Goal: Task Accomplishment & Management: Complete application form

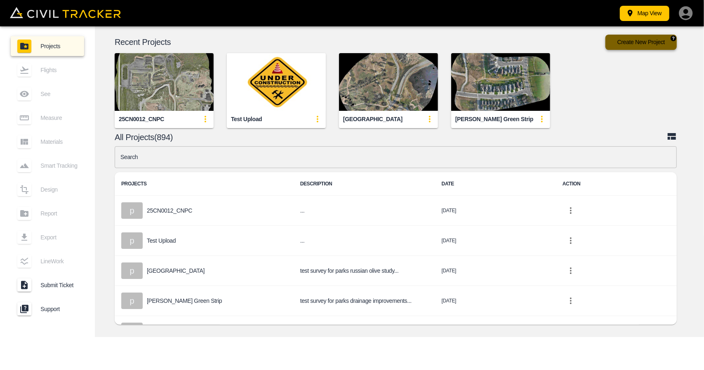
click at [629, 42] on button "Create New Project" at bounding box center [641, 42] width 71 height 15
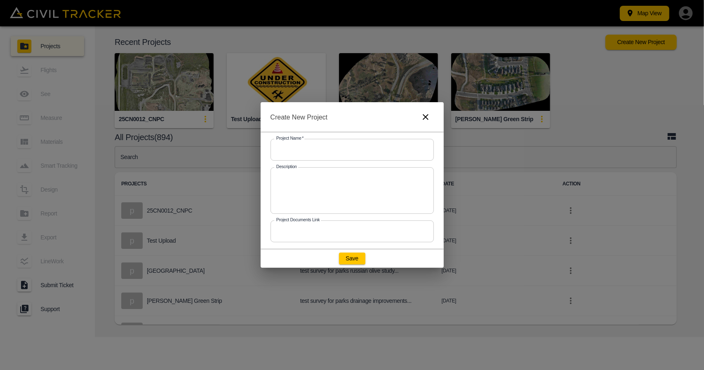
click at [291, 157] on input "text" at bounding box center [352, 150] width 163 height 22
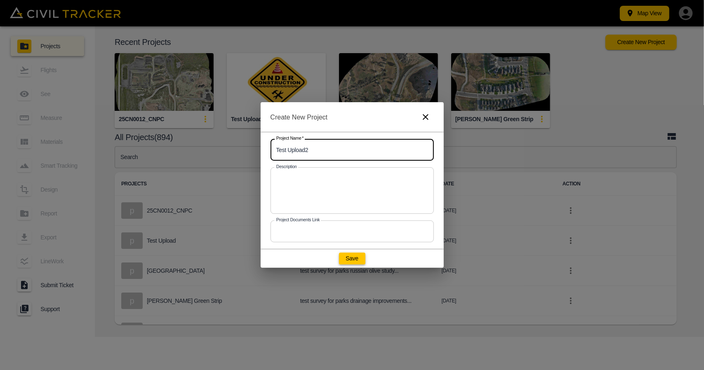
type input "Test Upload2"
click at [351, 255] on button "Save" at bounding box center [352, 259] width 26 height 12
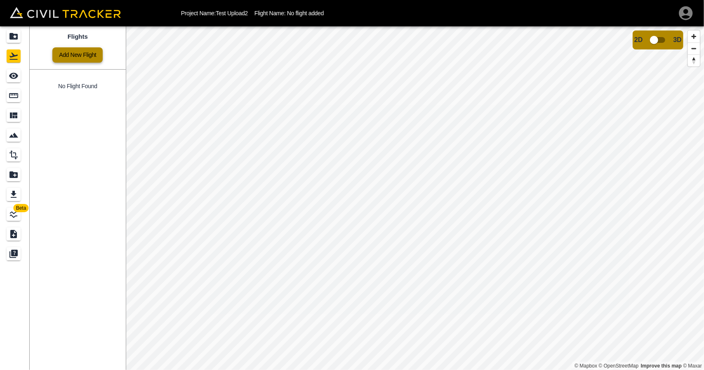
click at [76, 59] on link "Add New Flight" at bounding box center [77, 54] width 50 height 15
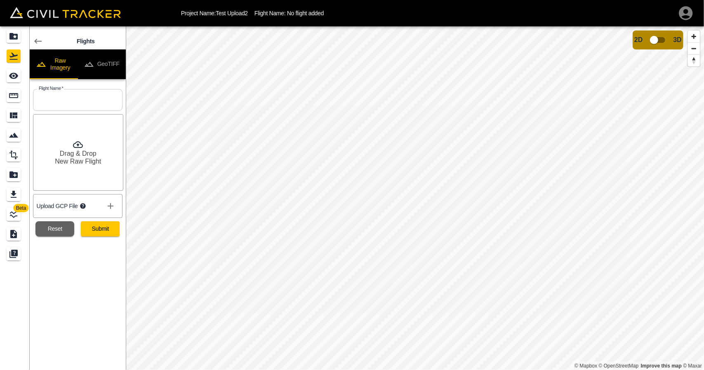
click at [113, 69] on button "GeoTIFF" at bounding box center [102, 65] width 48 height 30
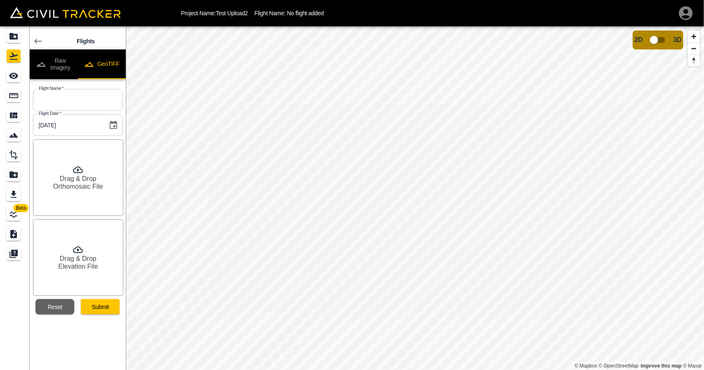
click at [59, 67] on button "Raw Imagery" at bounding box center [54, 65] width 48 height 30
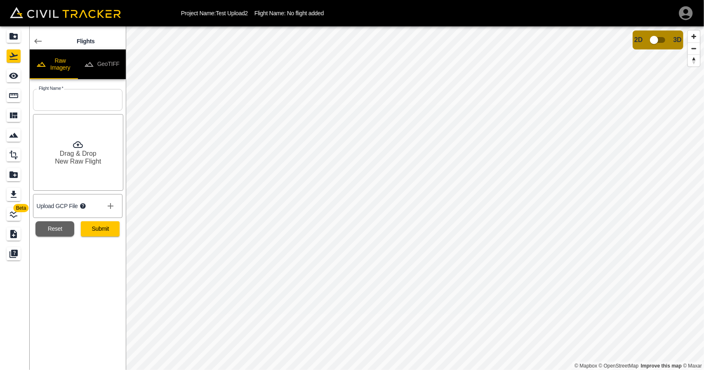
click at [73, 92] on input "text" at bounding box center [78, 100] width 90 height 22
type input "Uplaoding125"
click at [103, 236] on button "Submit" at bounding box center [100, 229] width 39 height 15
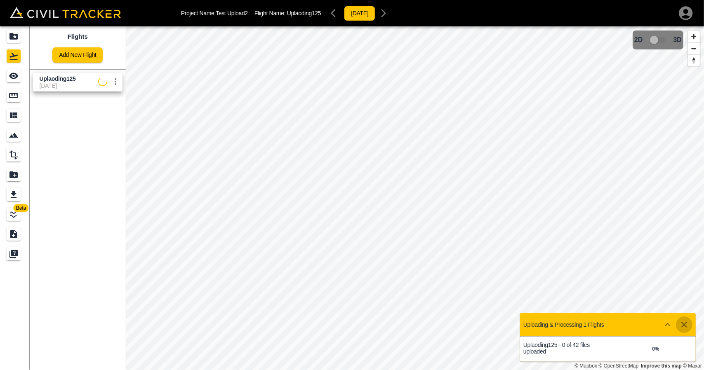
click at [683, 327] on icon "button" at bounding box center [684, 325] width 6 height 6
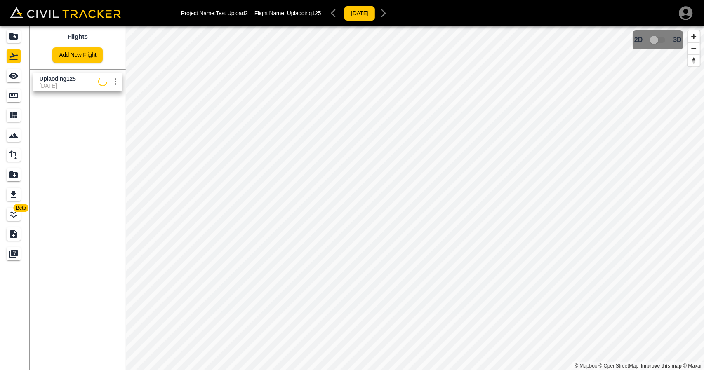
click at [115, 84] on icon "settings" at bounding box center [116, 82] width 10 height 10
click at [103, 116] on li "Delete" at bounding box center [95, 112] width 57 height 13
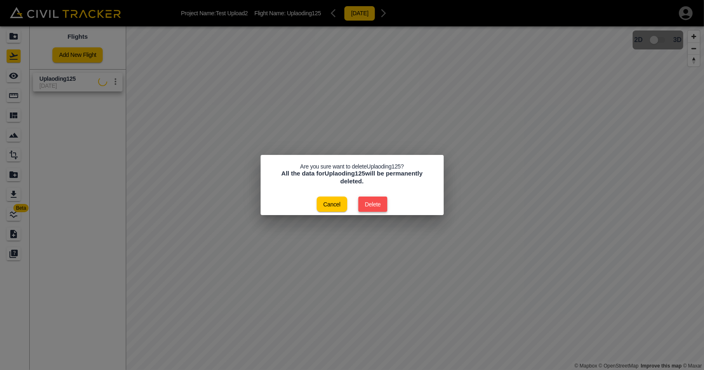
click at [373, 205] on button "Delete" at bounding box center [372, 204] width 29 height 15
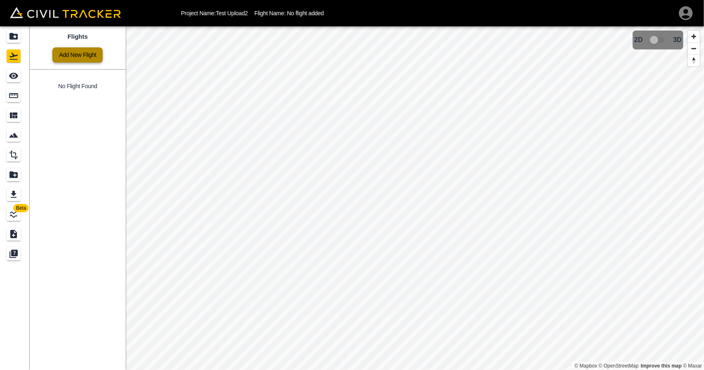
click at [85, 56] on link "Add New Flight" at bounding box center [77, 54] width 50 height 15
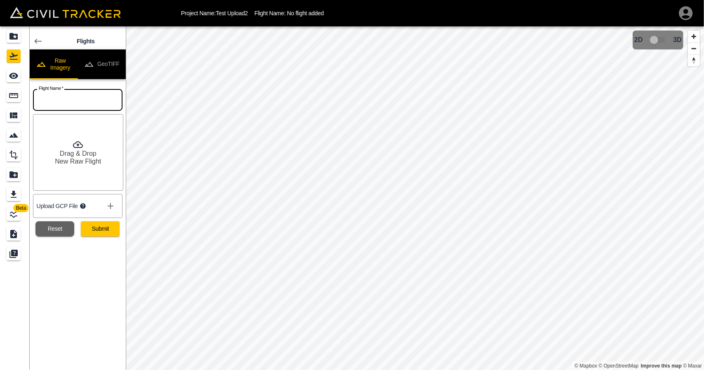
click at [80, 103] on input "text" at bounding box center [78, 100] width 90 height 22
type input "Uplaoding125"
click at [101, 223] on button "Submit" at bounding box center [100, 229] width 39 height 15
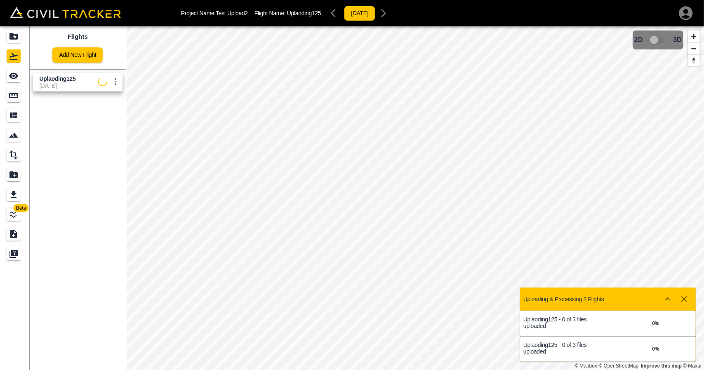
click at [117, 84] on icon "settings" at bounding box center [116, 82] width 10 height 10
click at [114, 114] on h6 "Delete" at bounding box center [107, 112] width 21 height 5
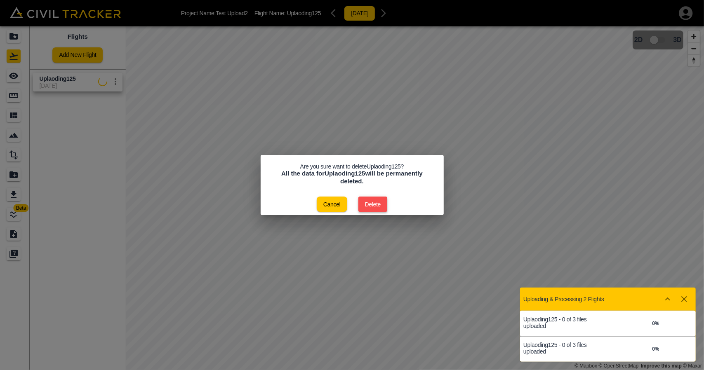
click at [382, 208] on button "Delete" at bounding box center [372, 204] width 29 height 15
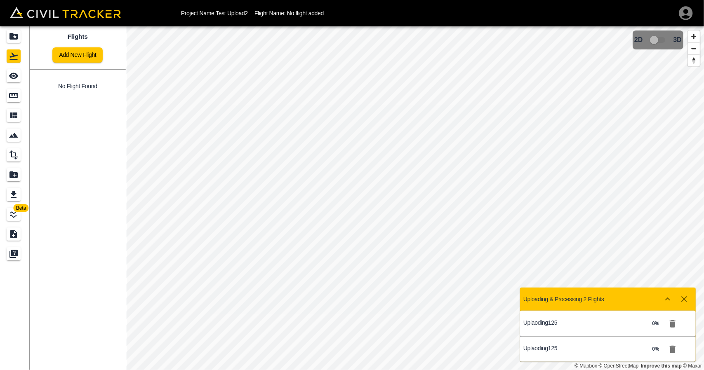
click at [671, 321] on icon "button" at bounding box center [673, 324] width 6 height 7
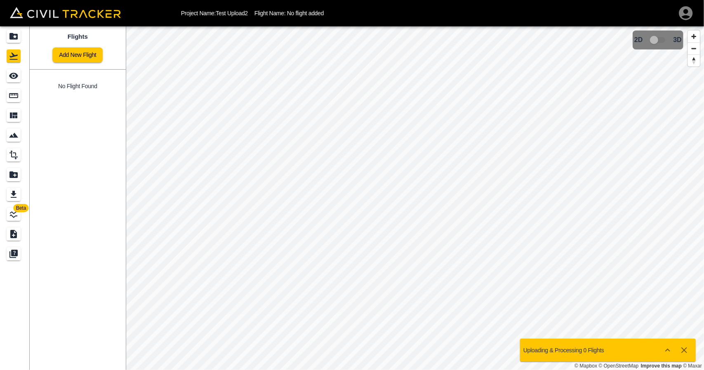
click at [684, 351] on icon "button" at bounding box center [684, 351] width 6 height 6
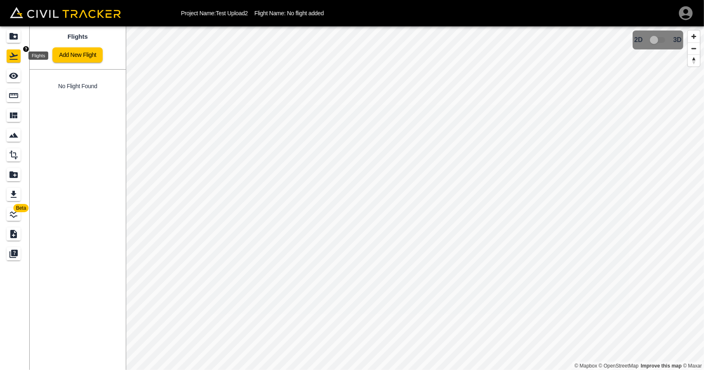
click at [17, 70] on div "See" at bounding box center [14, 75] width 14 height 13
click at [16, 54] on icon "Flights" at bounding box center [14, 56] width 10 height 10
click at [16, 34] on icon "Projects" at bounding box center [13, 36] width 8 height 7
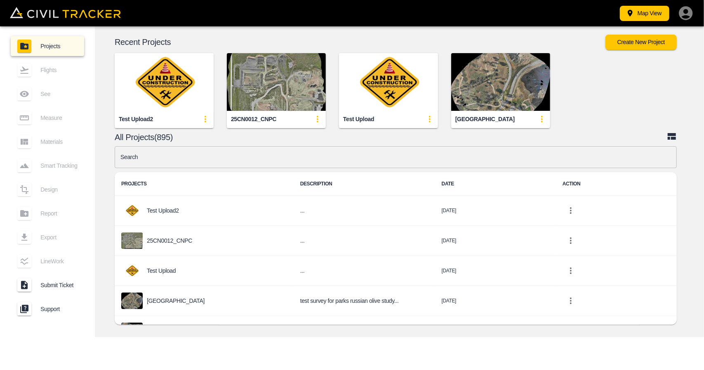
click at [137, 83] on img "button" at bounding box center [164, 82] width 99 height 58
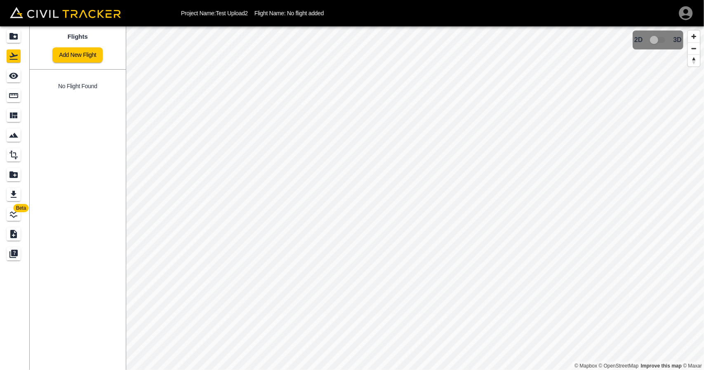
click at [77, 113] on div "Flights Add New Flight No Flight Found" at bounding box center [78, 198] width 96 height 344
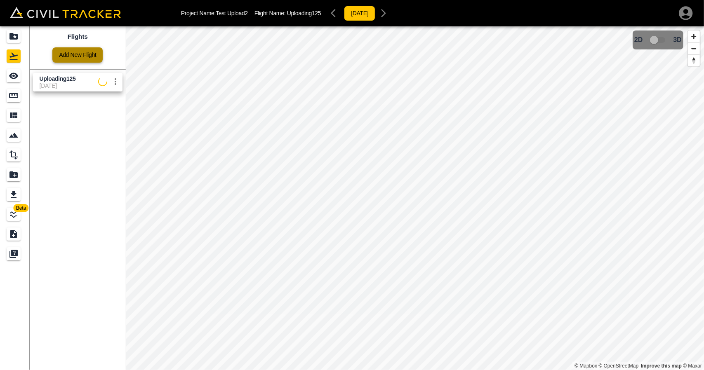
click at [87, 57] on link "Add New Flight" at bounding box center [77, 54] width 50 height 15
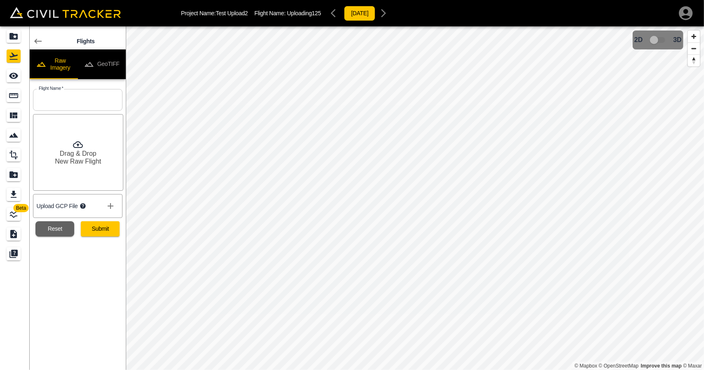
click at [111, 57] on button "GeoTIFF" at bounding box center [102, 65] width 48 height 30
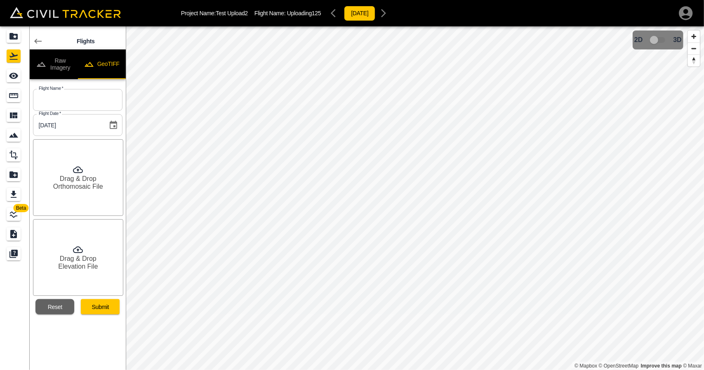
click at [68, 64] on button "Raw Imagery" at bounding box center [54, 65] width 48 height 30
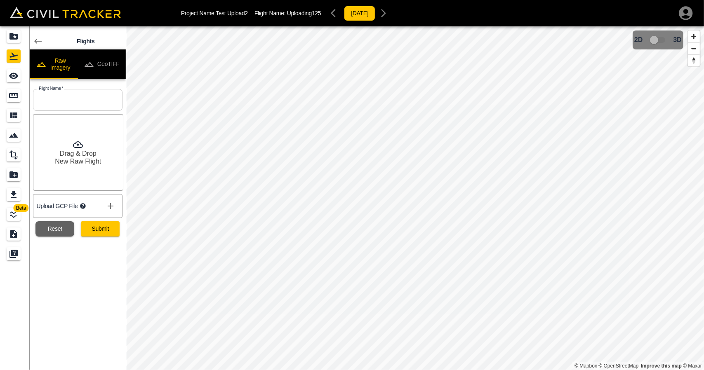
click at [71, 94] on input "text" at bounding box center [78, 100] width 90 height 22
type input "12345"
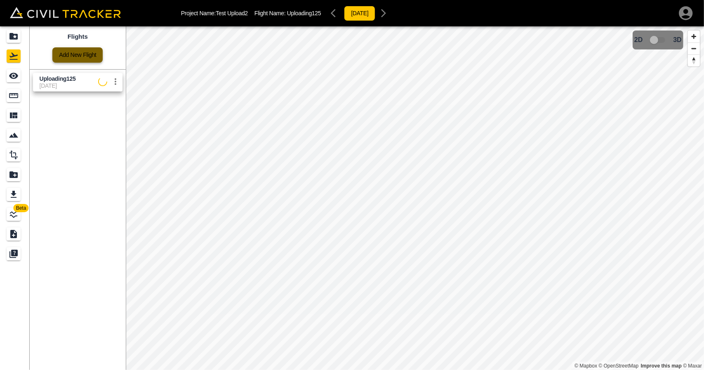
click at [86, 55] on link "Add New Flight" at bounding box center [77, 54] width 50 height 15
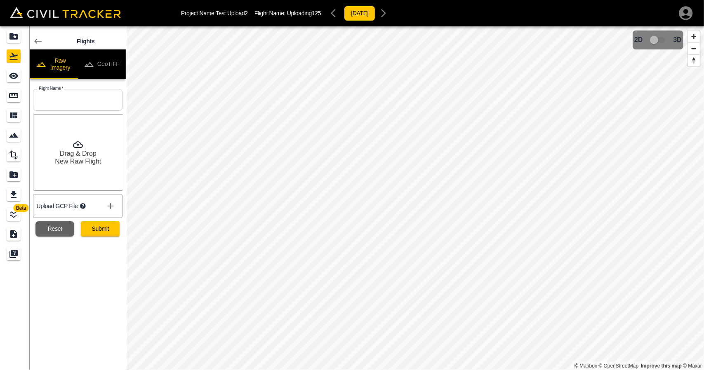
click at [77, 101] on input "text" at bounding box center [78, 100] width 90 height 22
type input "1234"
click at [96, 281] on div "Flights Raw Imagery GeoTIFF Flight Name   * 1234 Flight Name * Drag & Drop New …" at bounding box center [78, 198] width 96 height 344
click at [39, 47] on link at bounding box center [38, 41] width 17 height 17
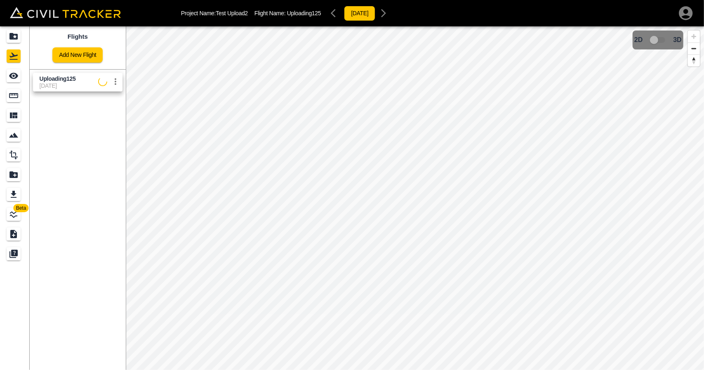
click at [114, 80] on icon "settings" at bounding box center [116, 82] width 10 height 10
click at [97, 108] on li "Delete" at bounding box center [95, 112] width 57 height 13
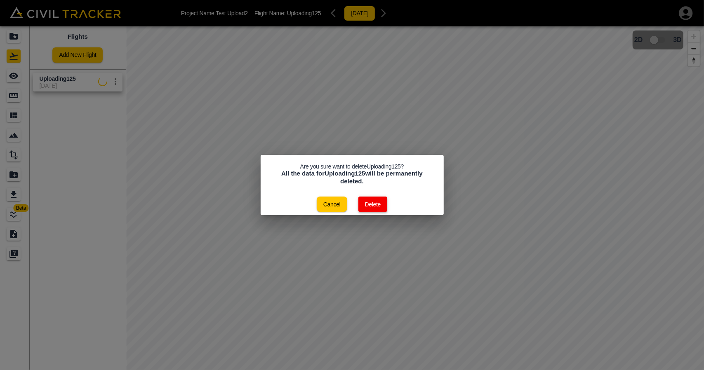
click at [375, 204] on button "Delete" at bounding box center [372, 204] width 29 height 15
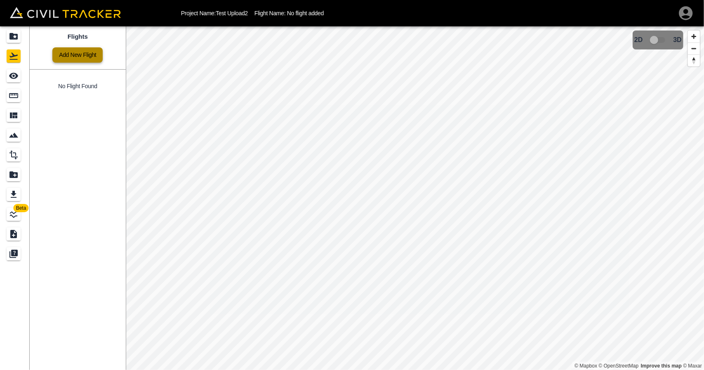
click at [91, 48] on link "Add New Flight" at bounding box center [77, 54] width 50 height 15
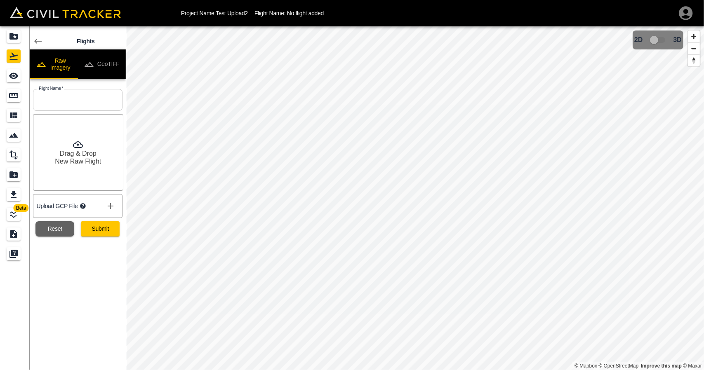
click at [110, 65] on button "GeoTIFF" at bounding box center [102, 65] width 48 height 30
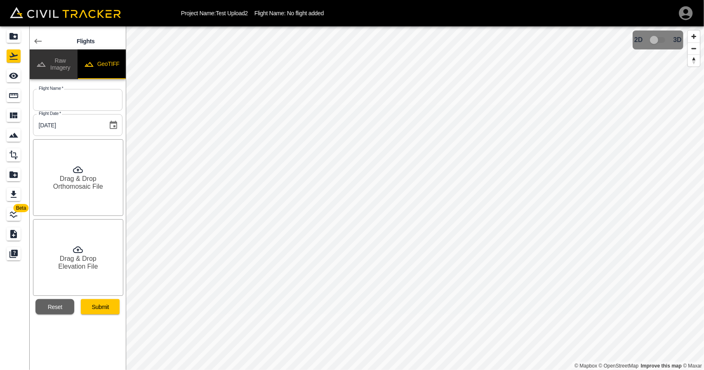
click at [63, 63] on button "Raw Imagery" at bounding box center [54, 65] width 48 height 30
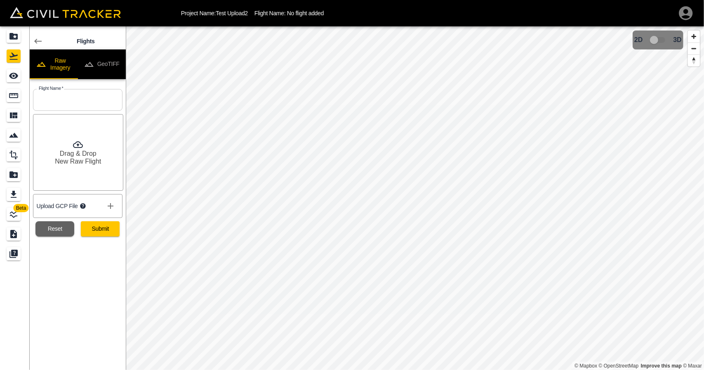
click at [71, 99] on input "text" at bounding box center [78, 100] width 90 height 22
type input "Uplaoding125"
click at [99, 231] on button "Submit" at bounding box center [100, 229] width 39 height 15
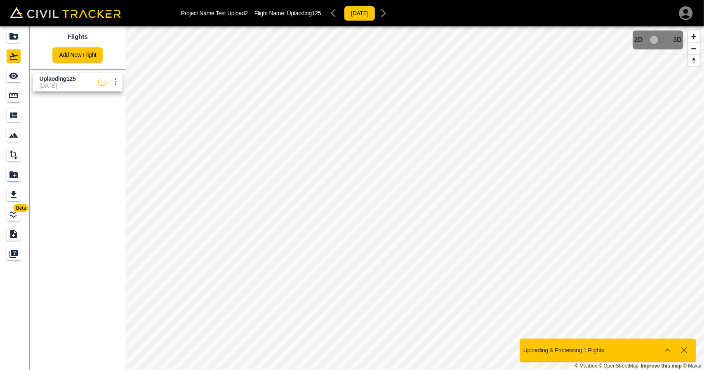
click at [672, 349] on icon "Show more" at bounding box center [668, 351] width 10 height 10
click at [14, 38] on icon "Projects" at bounding box center [13, 36] width 8 height 7
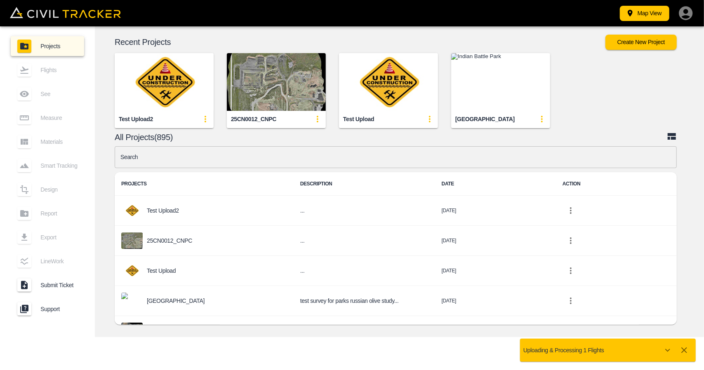
click at [201, 121] on icon "update-card-details" at bounding box center [205, 119] width 10 height 10
click at [196, 166] on li "Delete" at bounding box center [190, 163] width 47 height 13
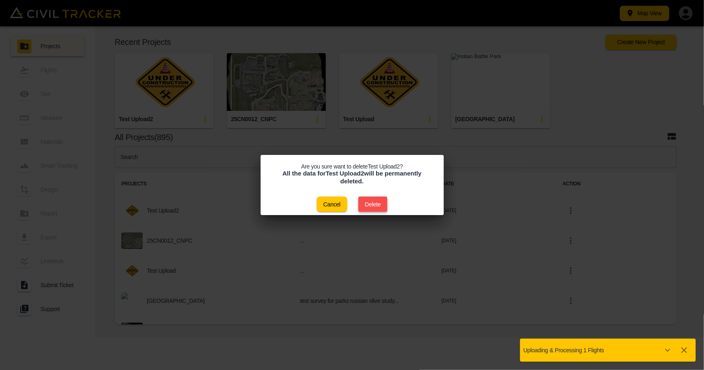
click at [378, 200] on button "Delete" at bounding box center [372, 204] width 29 height 15
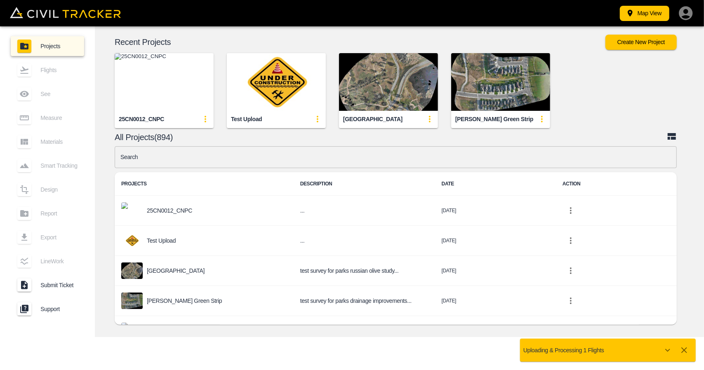
click at [317, 151] on input "text" at bounding box center [396, 157] width 562 height 22
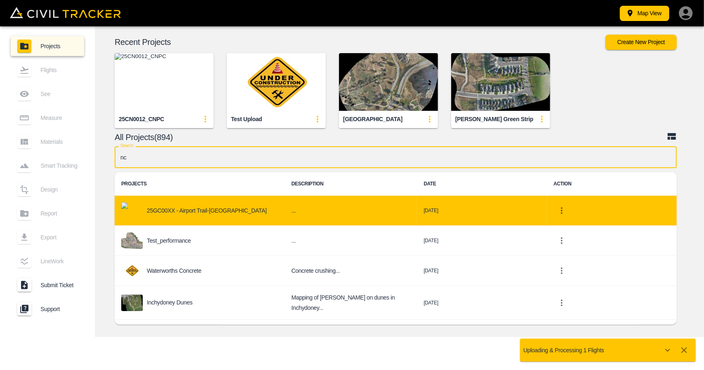
type input "nc"
click at [208, 213] on p "25GC00XX - Airport Trail-[GEOGRAPHIC_DATA]" at bounding box center [207, 210] width 120 height 7
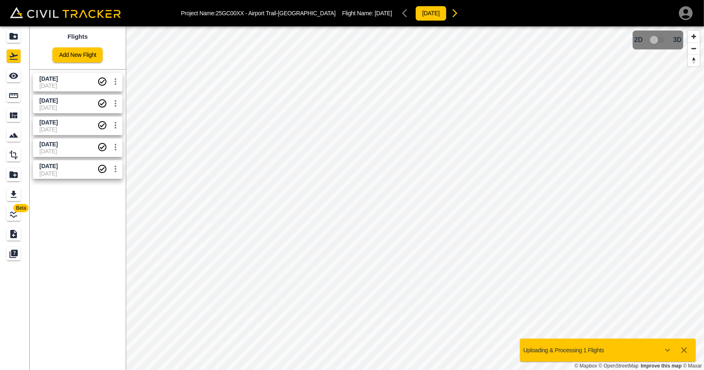
click at [69, 82] on span "Sept 4 2025" at bounding box center [69, 79] width 58 height 8
click at [11, 75] on icon "See" at bounding box center [13, 76] width 9 height 6
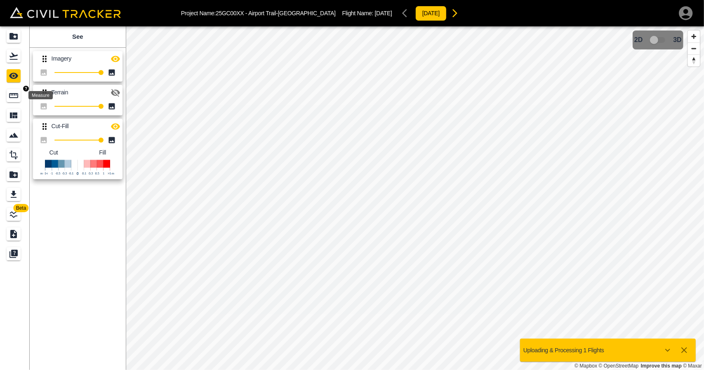
click at [13, 99] on icon "Measure" at bounding box center [14, 96] width 10 height 10
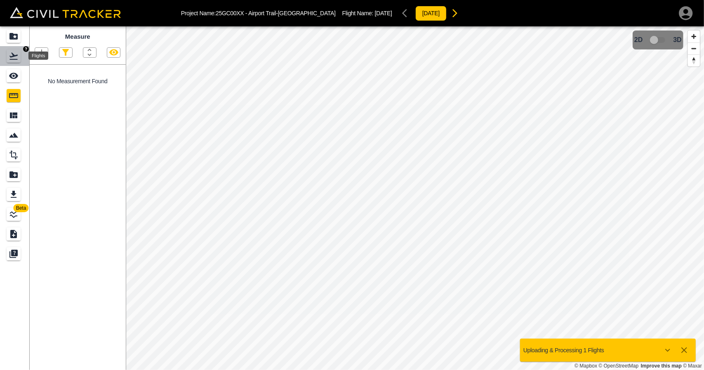
click at [9, 51] on icon "Flights" at bounding box center [14, 56] width 10 height 10
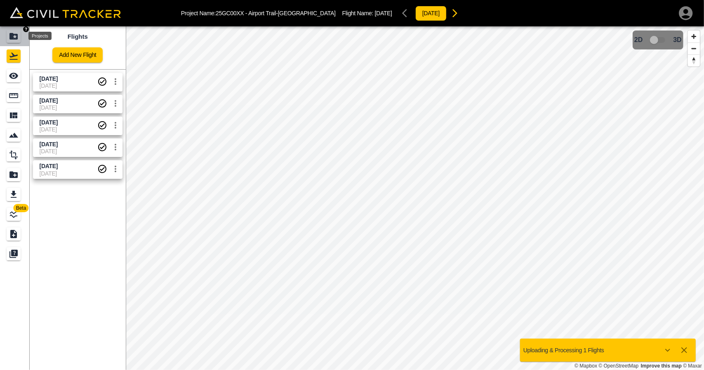
click at [10, 38] on icon "Projects" at bounding box center [13, 36] width 8 height 7
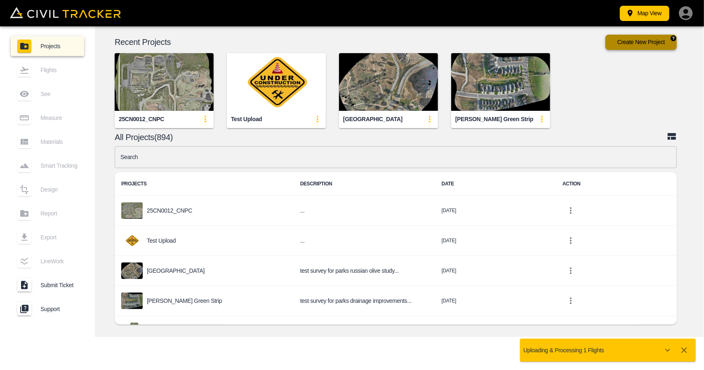
click at [649, 47] on button "Create New Project" at bounding box center [641, 42] width 71 height 15
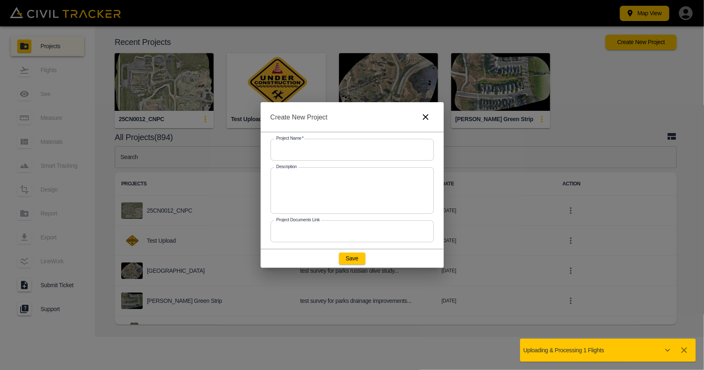
click at [365, 146] on input "text" at bounding box center [352, 150] width 163 height 22
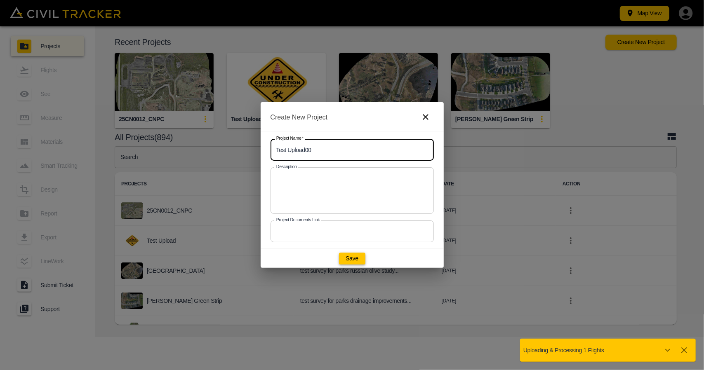
type input "Test Upload00"
click at [358, 262] on button "Save" at bounding box center [352, 259] width 26 height 12
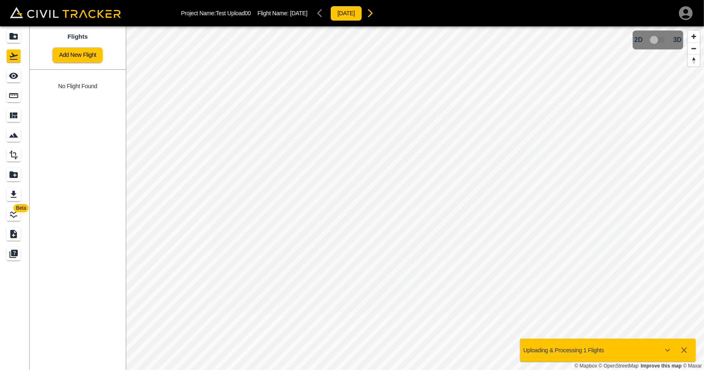
click at [101, 46] on div "Add New Flight" at bounding box center [77, 52] width 50 height 22
click at [85, 54] on link "Add New Flight" at bounding box center [77, 54] width 50 height 15
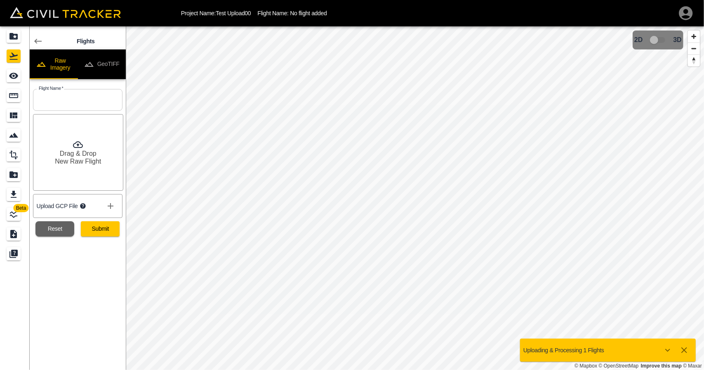
click at [105, 66] on button "GeoTIFF" at bounding box center [102, 65] width 48 height 30
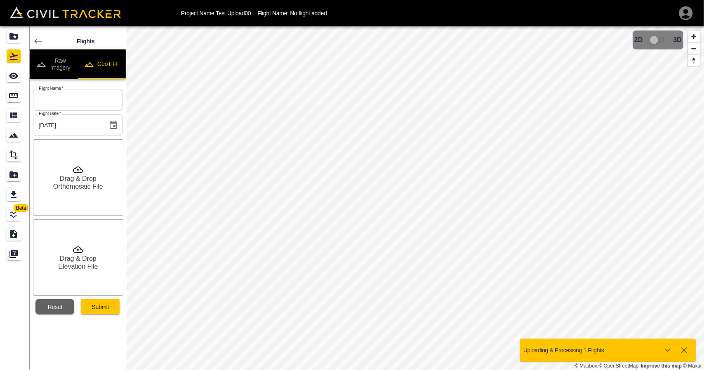
drag, startPoint x: 61, startPoint y: 68, endPoint x: 66, endPoint y: 81, distance: 14.0
click at [61, 68] on button "Raw Imagery" at bounding box center [54, 65] width 48 height 30
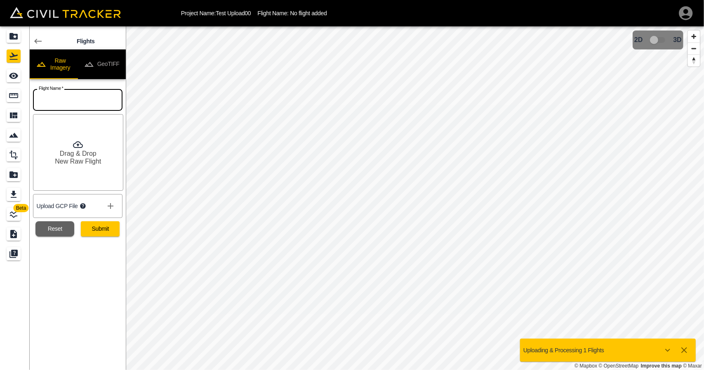
click at [68, 99] on input "text" at bounding box center [78, 100] width 90 height 22
type input "check123"
click at [104, 235] on button "Submit" at bounding box center [100, 229] width 39 height 15
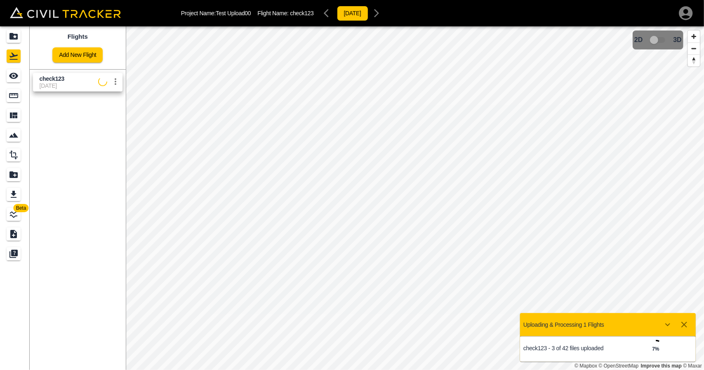
click at [116, 86] on icon "settings" at bounding box center [116, 82] width 10 height 10
click at [104, 113] on h6 "Delete" at bounding box center [107, 112] width 21 height 5
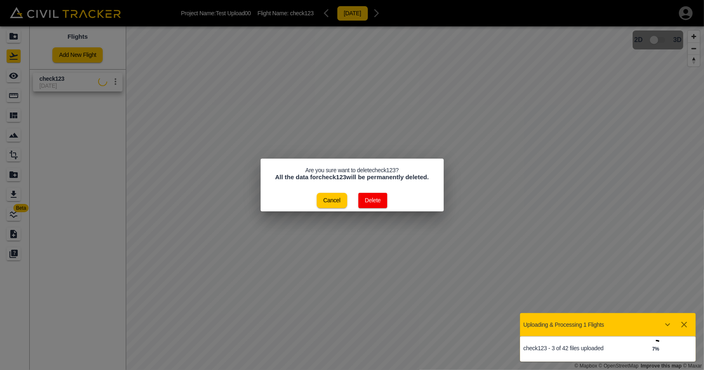
click at [369, 198] on button "Delete" at bounding box center [372, 200] width 29 height 15
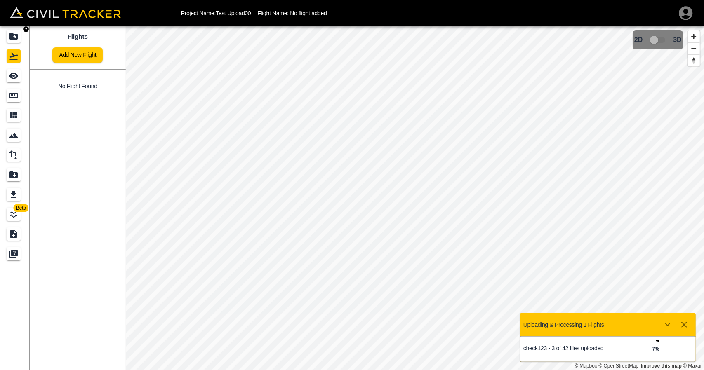
click at [17, 40] on icon "Projects" at bounding box center [14, 36] width 10 height 10
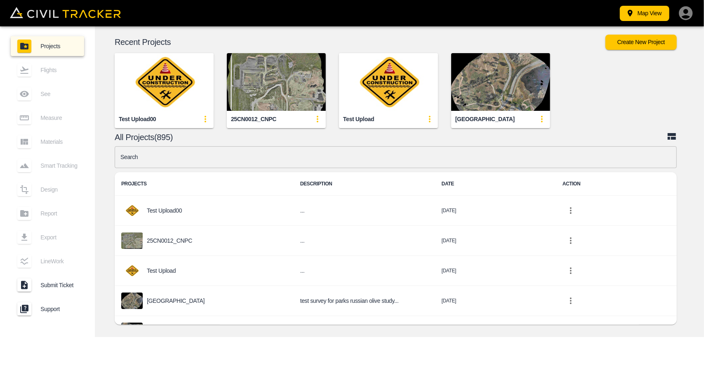
click at [177, 94] on img "button" at bounding box center [164, 82] width 99 height 58
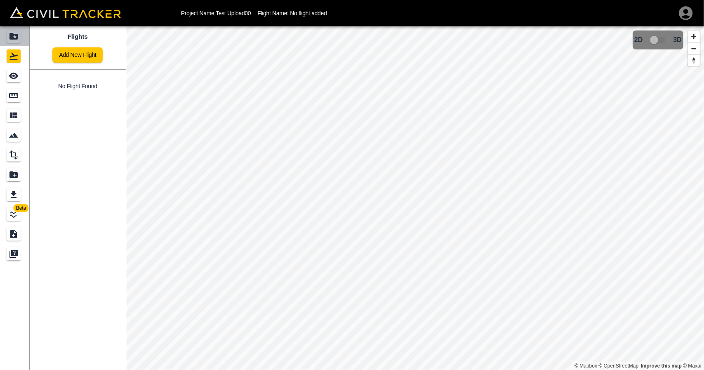
click at [24, 36] on link at bounding box center [15, 36] width 30 height 20
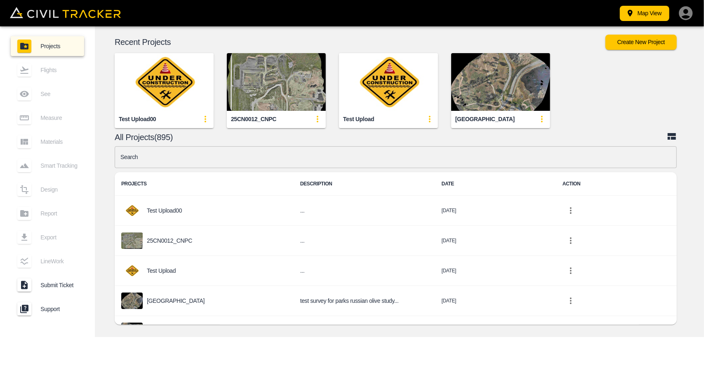
click at [208, 120] on icon "update-card-details" at bounding box center [205, 119] width 10 height 10
click at [201, 163] on h6 "Delete" at bounding box center [201, 163] width 11 height 5
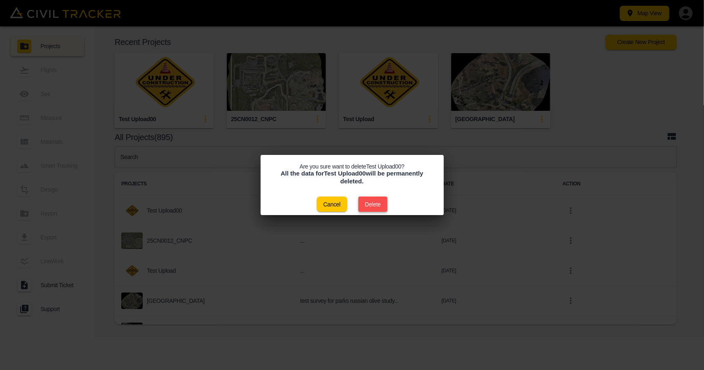
click at [376, 206] on button "Delete" at bounding box center [372, 204] width 29 height 15
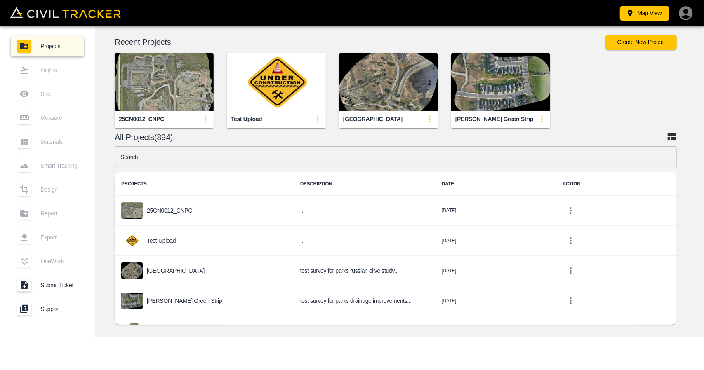
click at [182, 96] on img "button" at bounding box center [164, 82] width 99 height 58
